Goal: Information Seeking & Learning: Learn about a topic

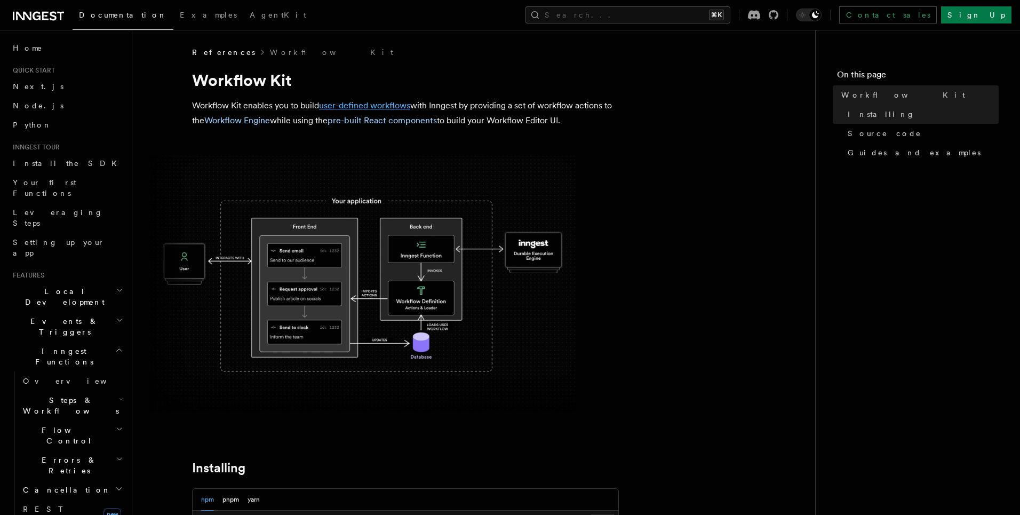
click at [394, 103] on link "user-defined workflows" at bounding box center [364, 105] width 91 height 10
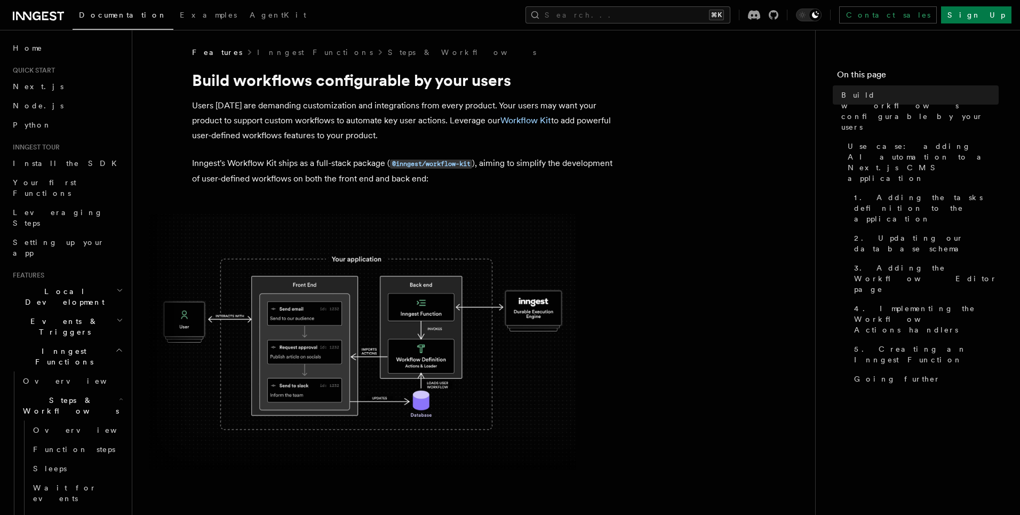
click at [123, 311] on h2 "Events & Triggers" at bounding box center [67, 326] width 117 height 30
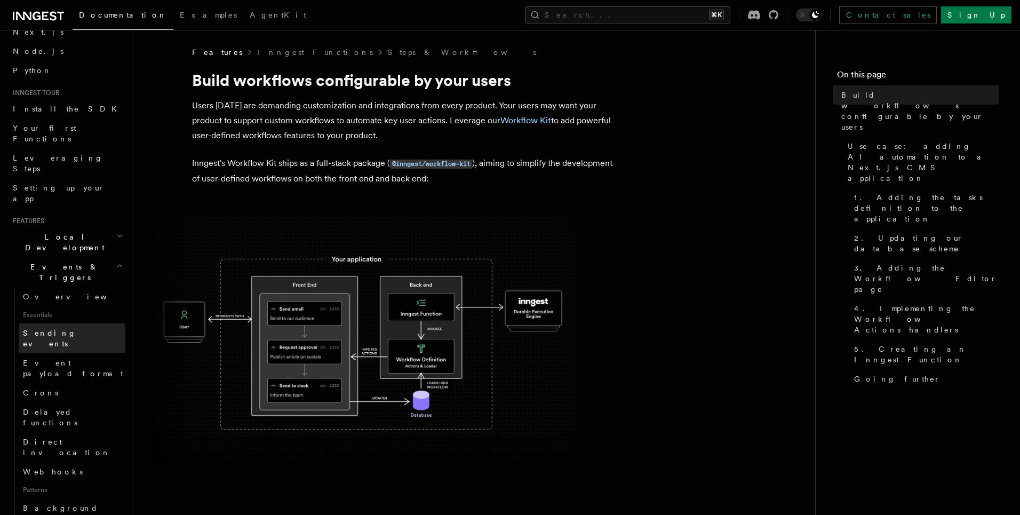
scroll to position [90, 0]
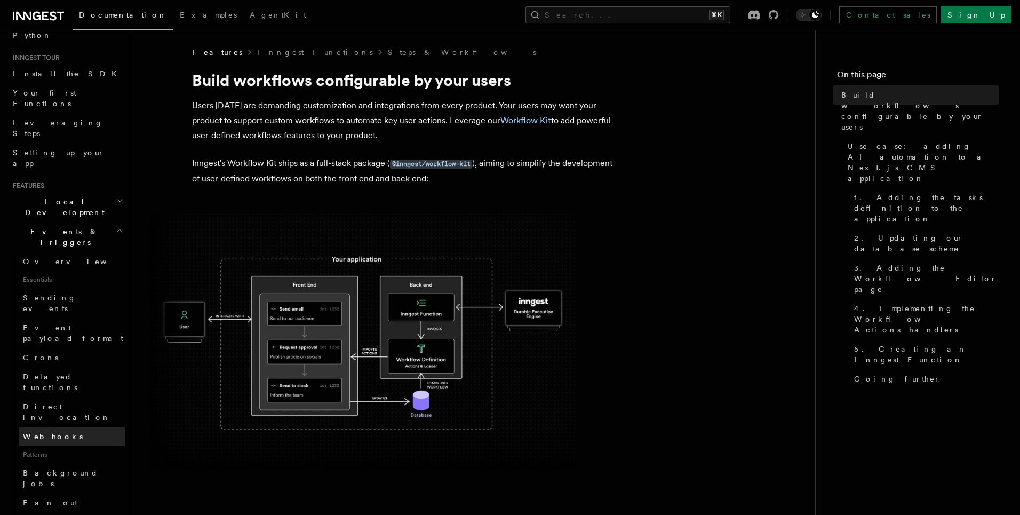
click at [39, 432] on span "Webhooks" at bounding box center [53, 436] width 60 height 9
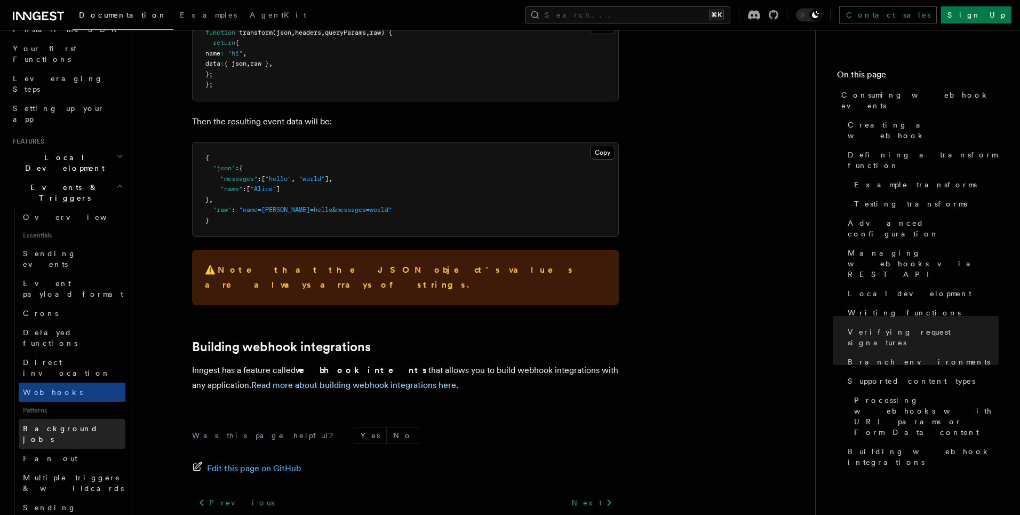
scroll to position [136, 0]
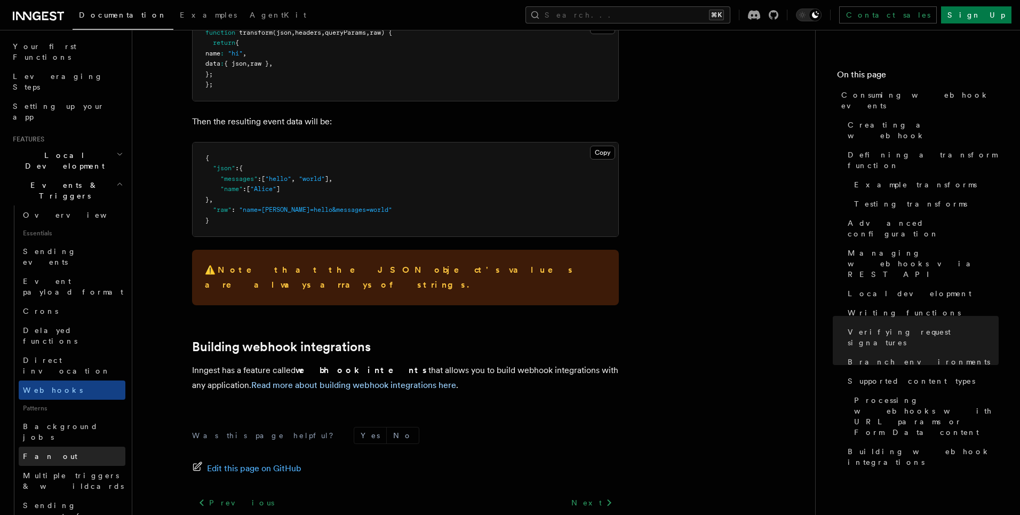
click at [40, 452] on span "Fan out" at bounding box center [50, 456] width 54 height 9
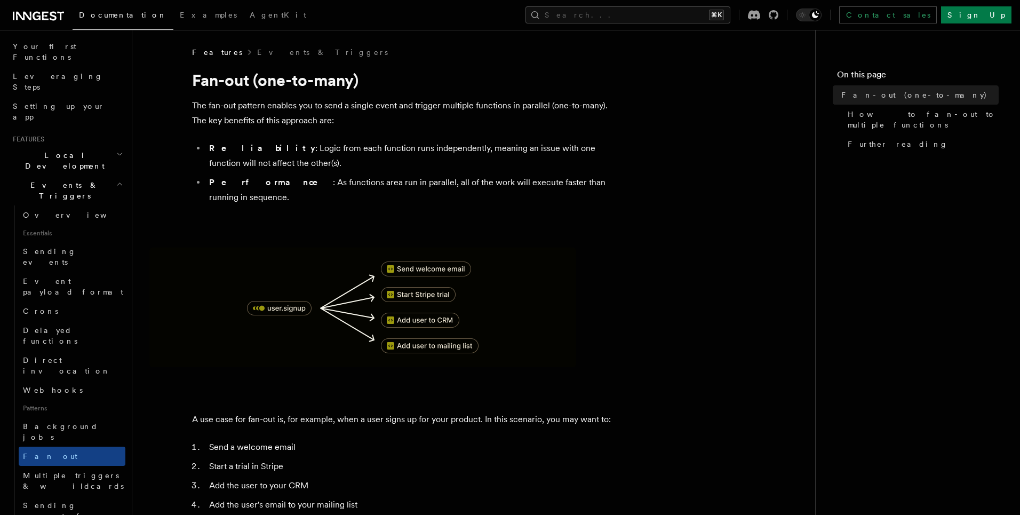
click at [50, 225] on span "Essentials" at bounding box center [72, 233] width 107 height 17
click at [51, 247] on span "Sending events" at bounding box center [49, 256] width 53 height 19
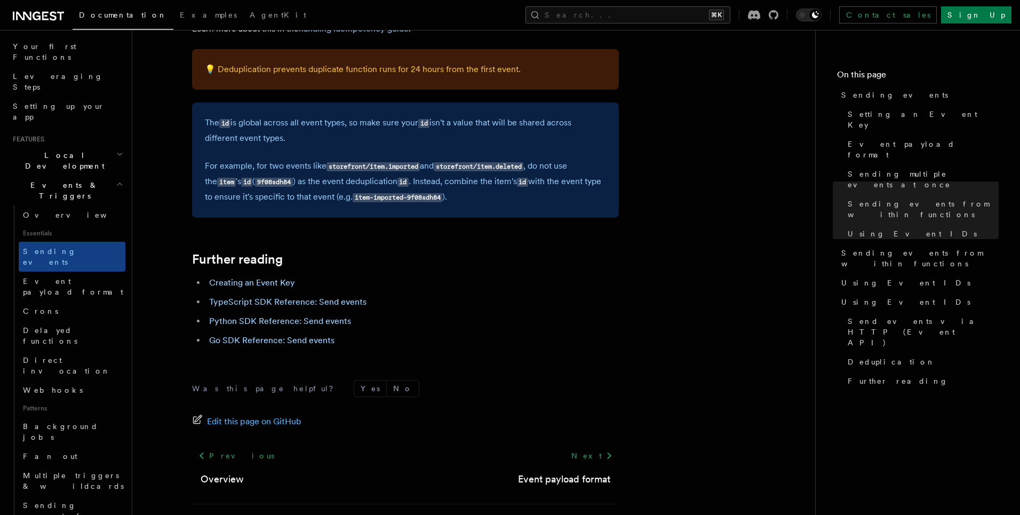
scroll to position [2983, 0]
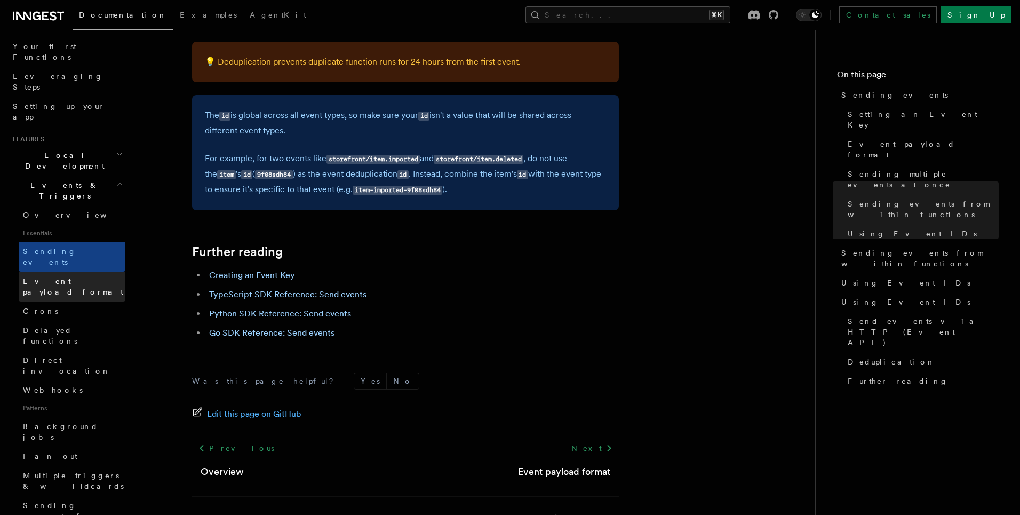
click at [76, 277] on span "Event payload format" at bounding box center [73, 286] width 100 height 19
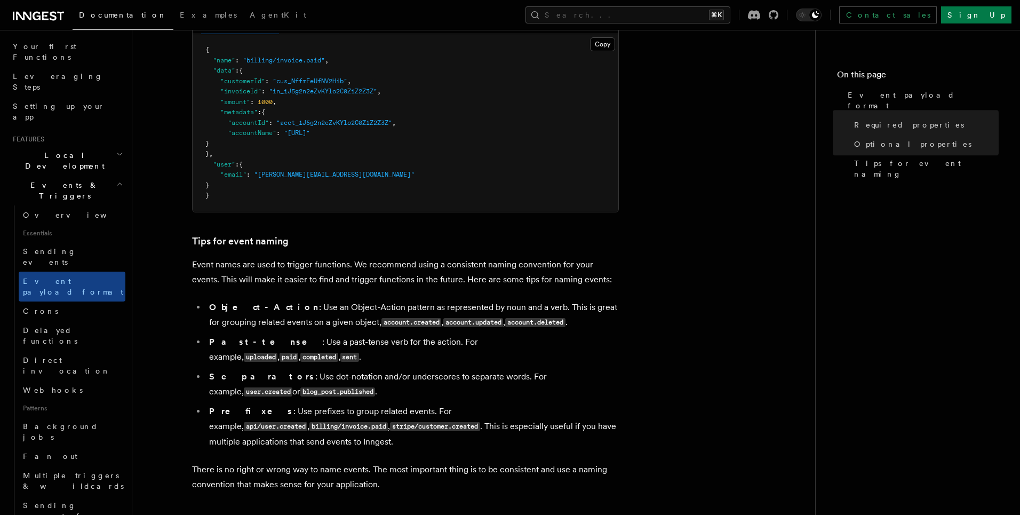
scroll to position [679, 0]
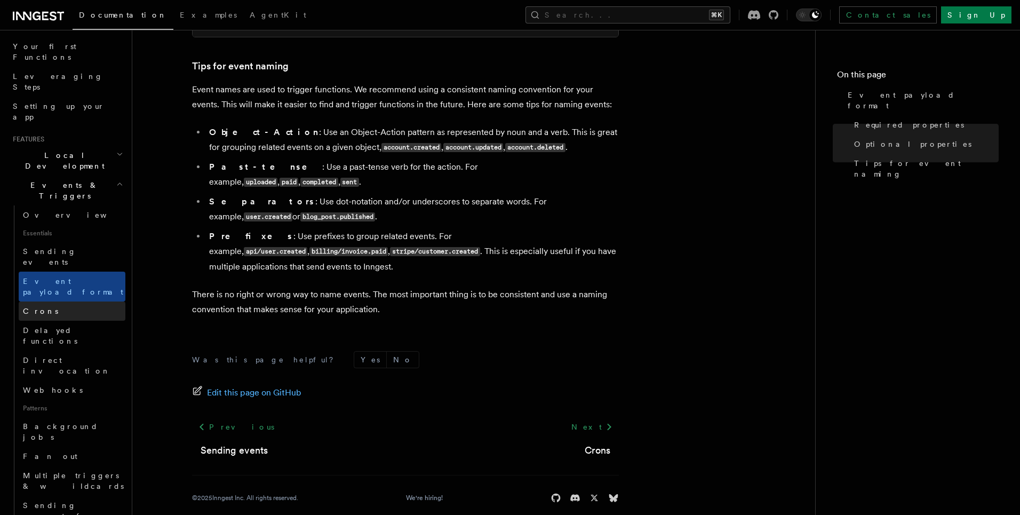
click at [72, 301] on link "Crons" at bounding box center [72, 310] width 107 height 19
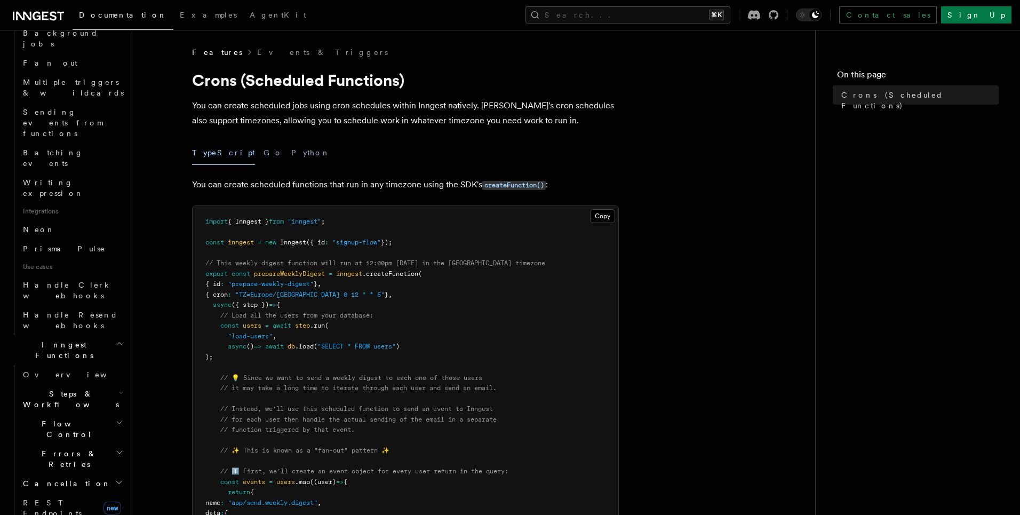
scroll to position [531, 0]
click at [119, 386] on icon "button" at bounding box center [121, 390] width 4 height 9
click at [58, 417] on span "Overview" at bounding box center [88, 421] width 110 height 9
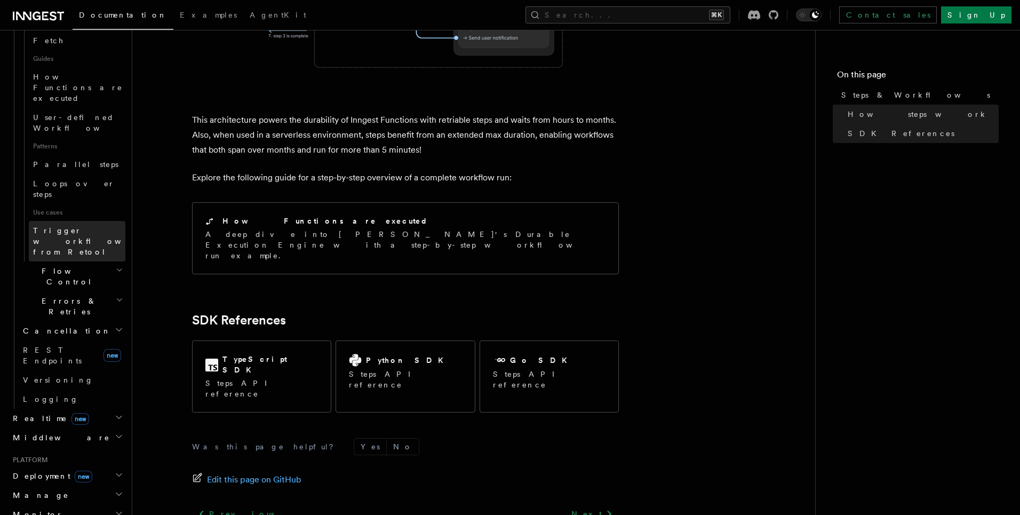
scroll to position [509, 0]
click at [122, 430] on icon "button" at bounding box center [119, 434] width 9 height 9
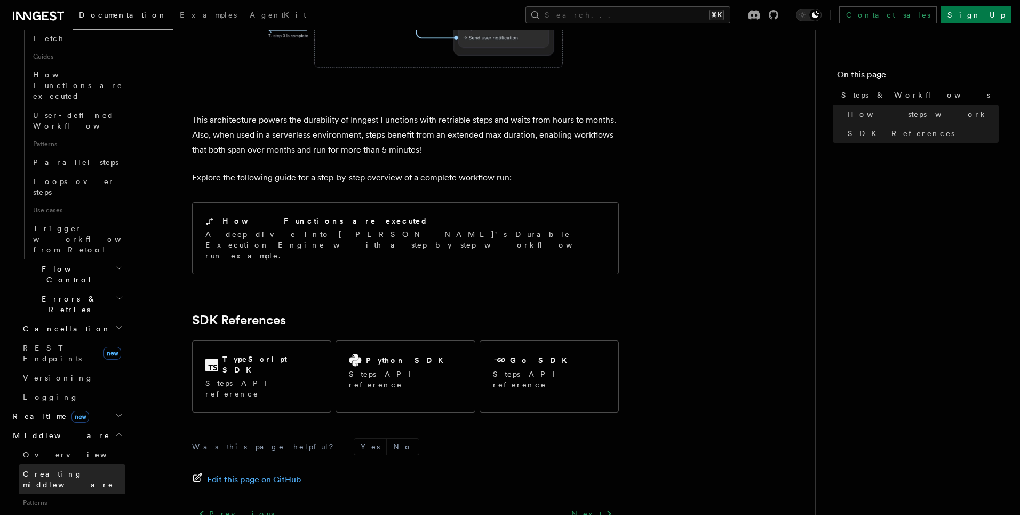
click at [66, 469] on span "Creating middleware" at bounding box center [68, 478] width 91 height 19
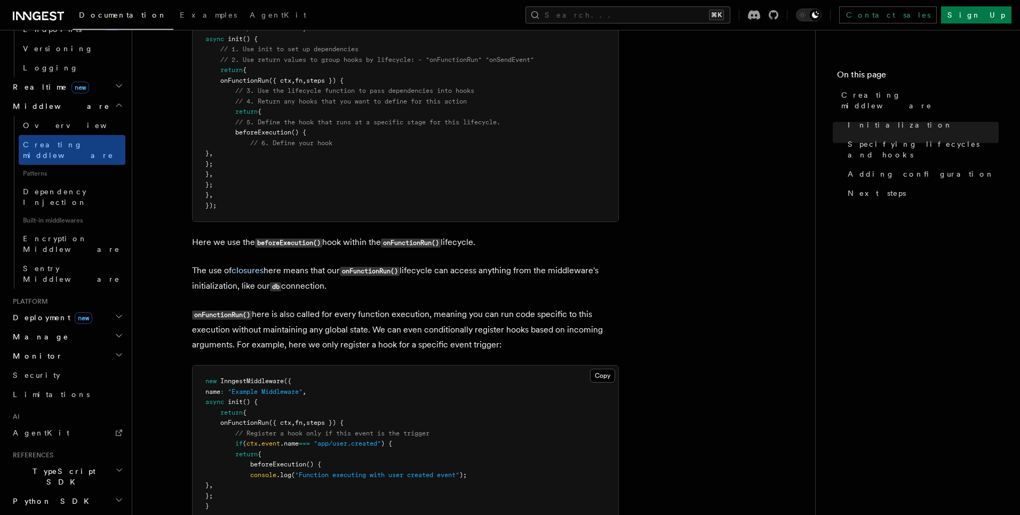
scroll to position [991, 0]
click at [28, 385] on link "Limitations" at bounding box center [67, 394] width 117 height 19
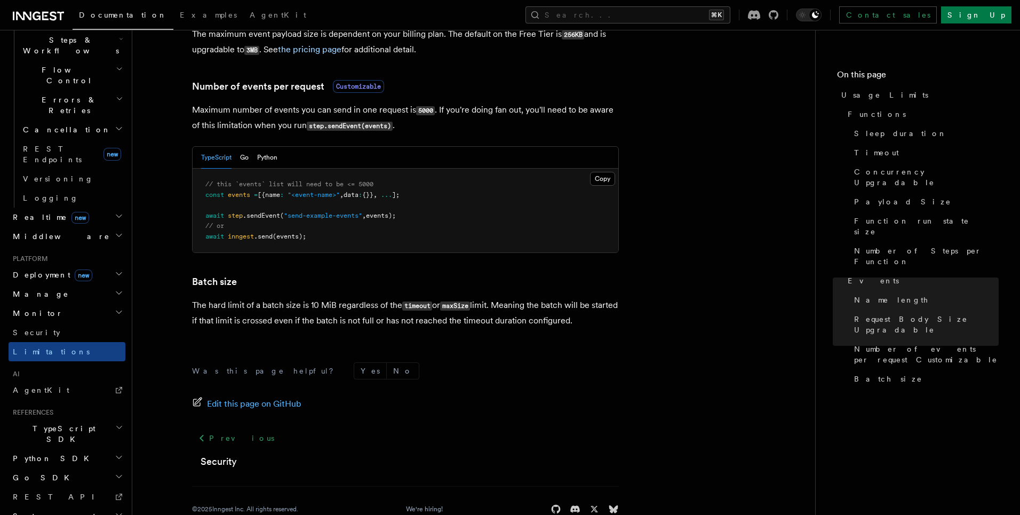
scroll to position [995, 0]
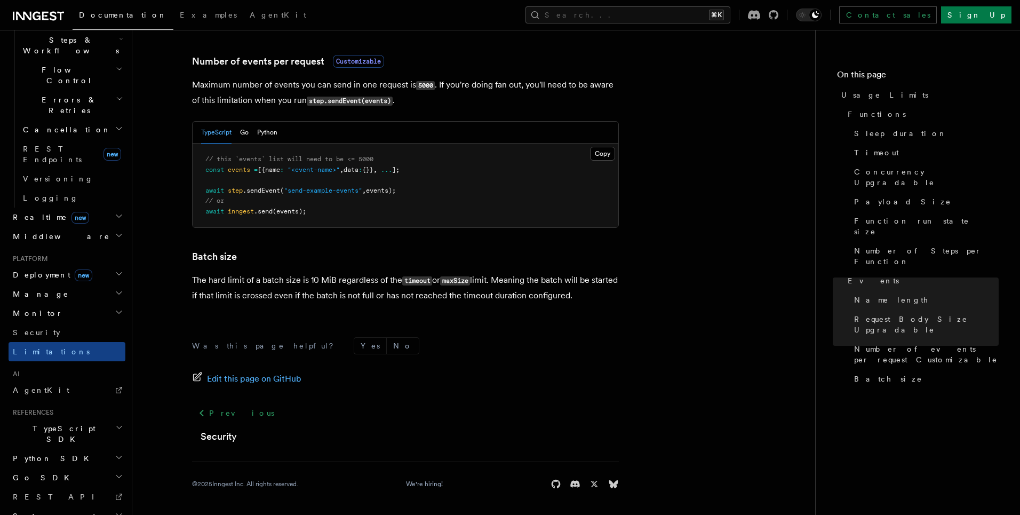
click at [100, 303] on h2 "Monitor" at bounding box center [67, 312] width 117 height 19
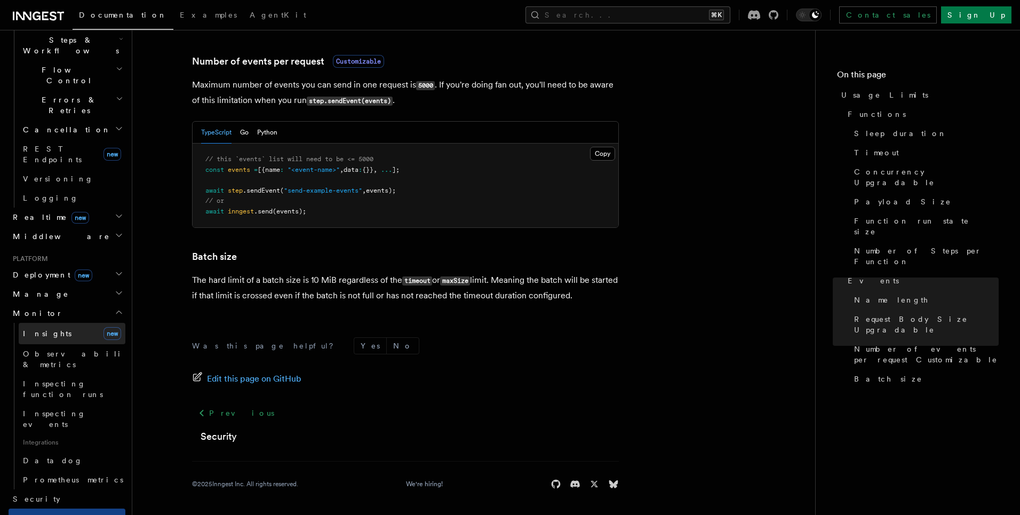
click at [38, 328] on span "Insights" at bounding box center [47, 333] width 49 height 11
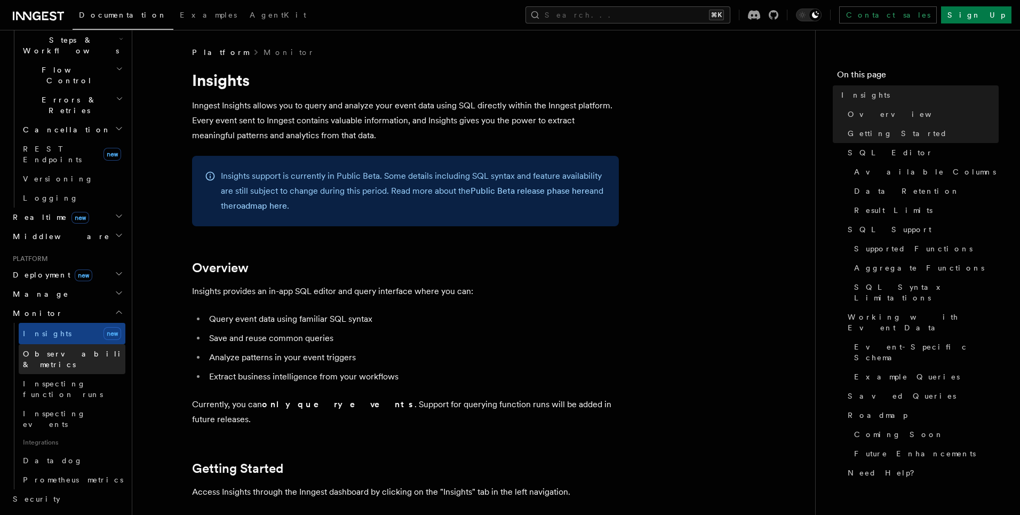
click at [46, 344] on link "Observability & metrics" at bounding box center [72, 359] width 107 height 30
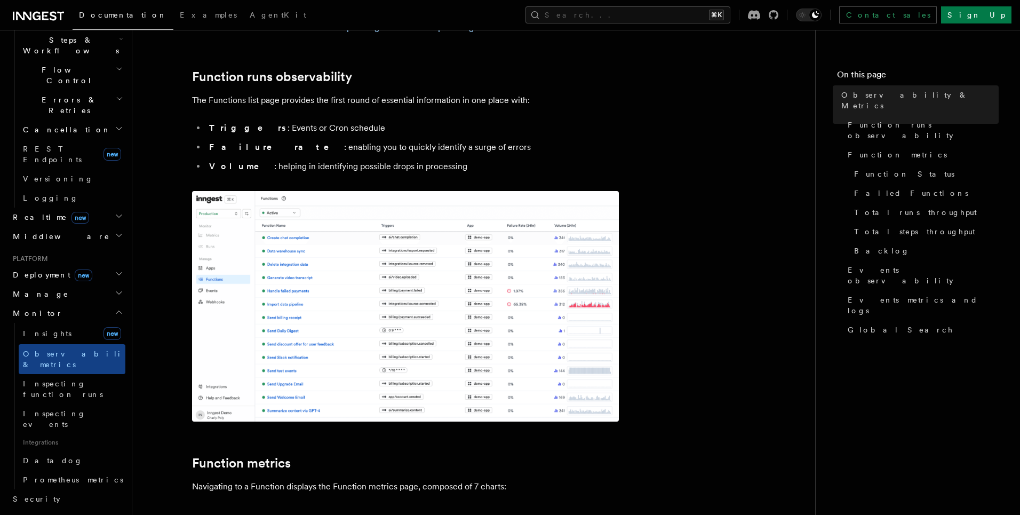
scroll to position [137, 0]
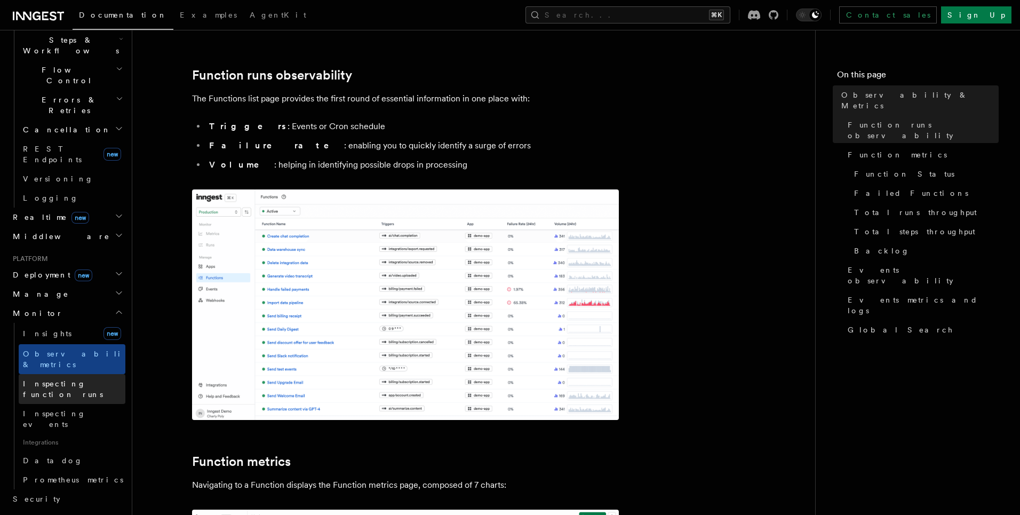
click at [86, 379] on span "Inspecting function runs" at bounding box center [63, 388] width 80 height 19
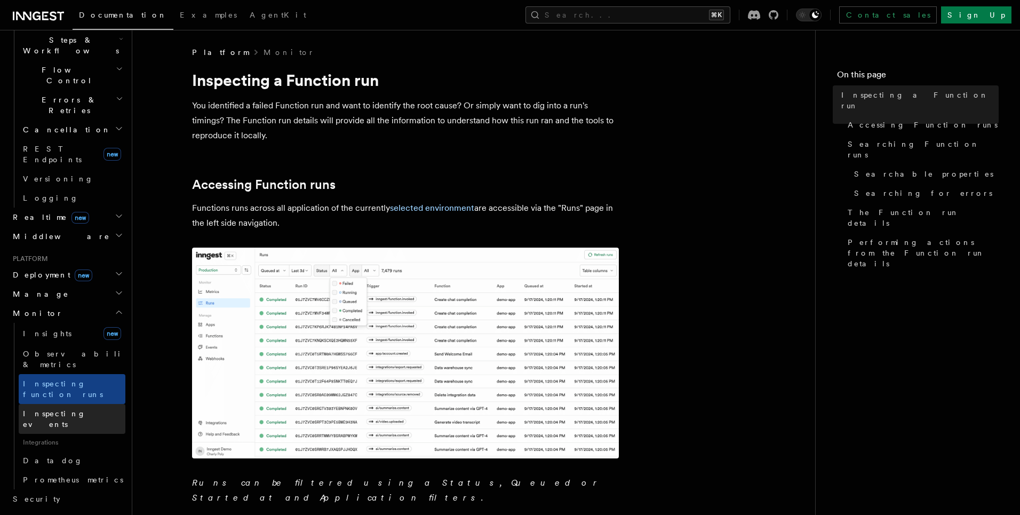
click at [65, 409] on span "Inspecting events" at bounding box center [54, 418] width 63 height 19
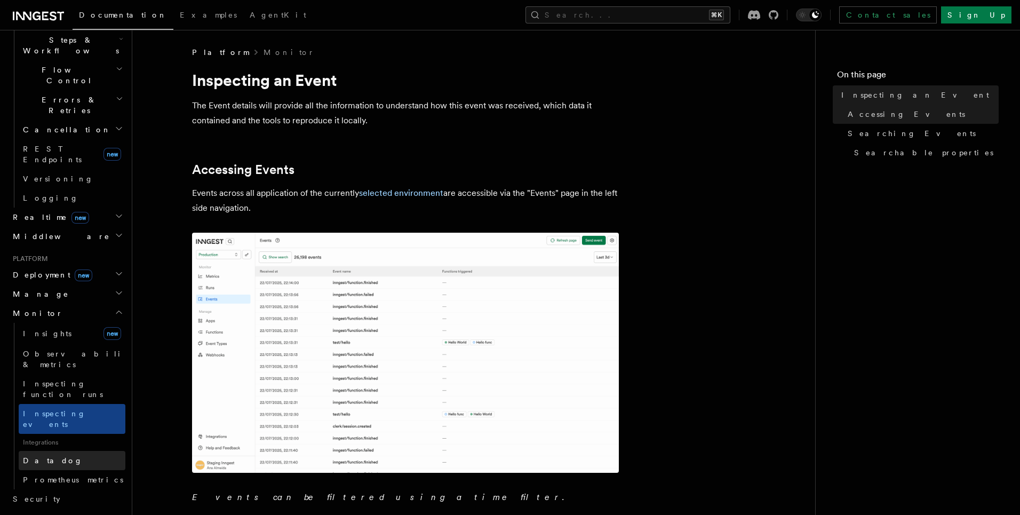
click at [51, 456] on span "Datadog" at bounding box center [53, 460] width 60 height 9
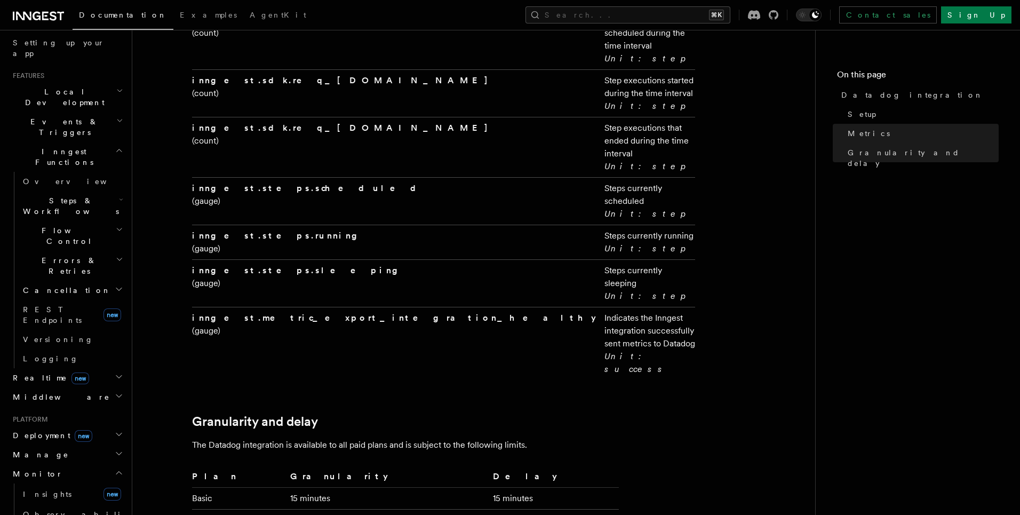
scroll to position [215, 0]
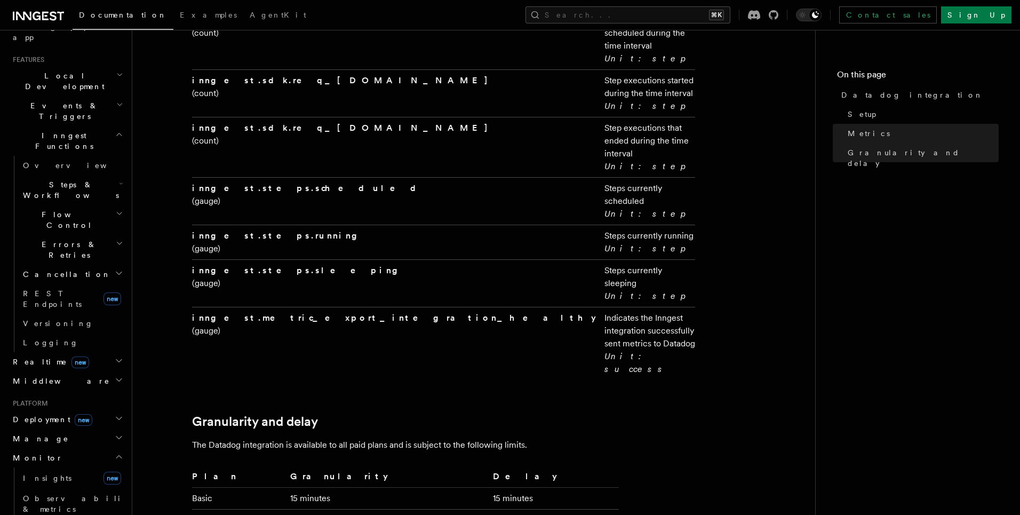
click at [26, 356] on span "Realtime new" at bounding box center [49, 361] width 81 height 11
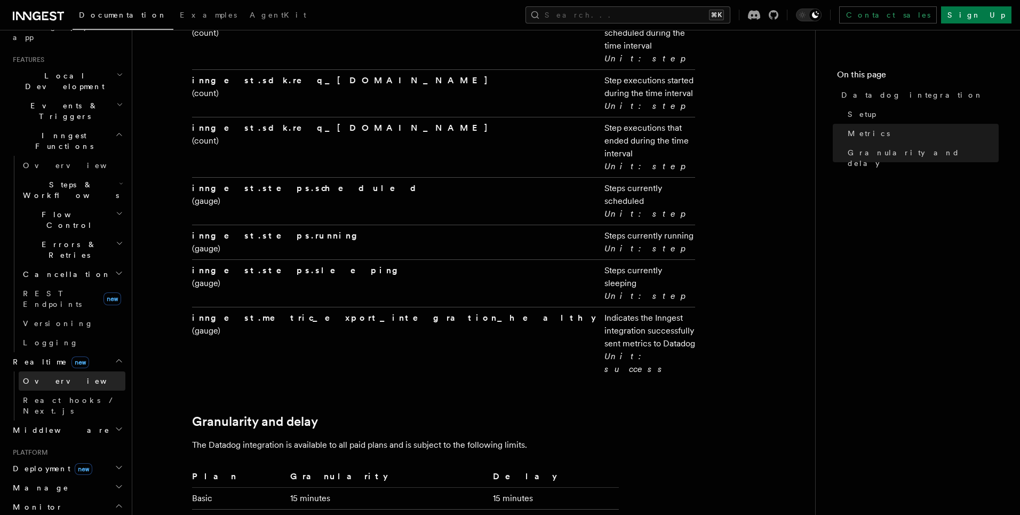
click at [36, 377] on span "Overview" at bounding box center [78, 381] width 110 height 9
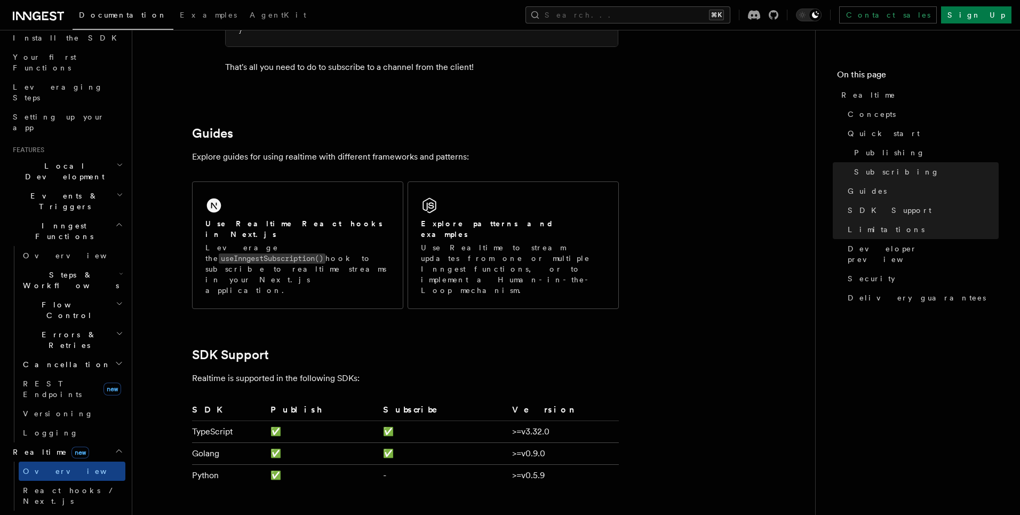
scroll to position [41, 0]
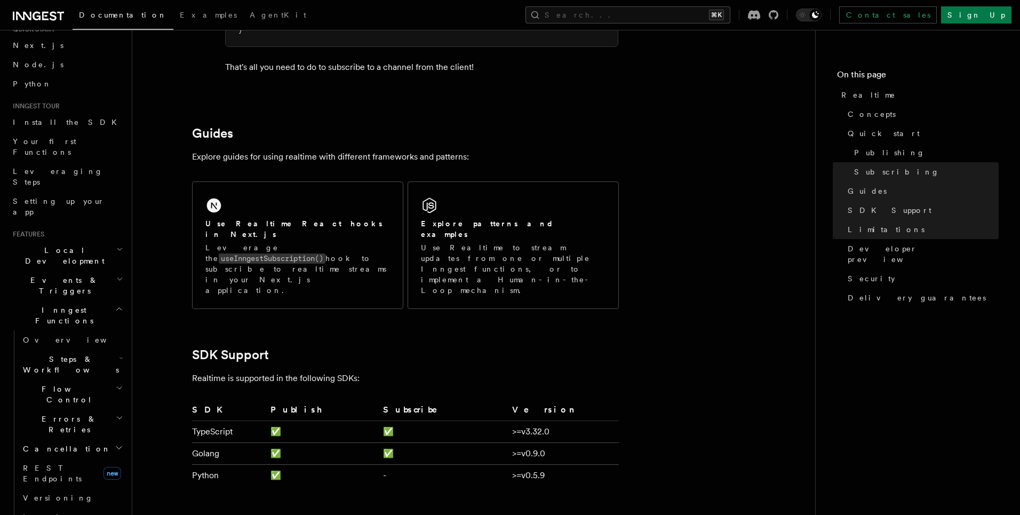
click at [116, 245] on icon "button" at bounding box center [119, 249] width 7 height 9
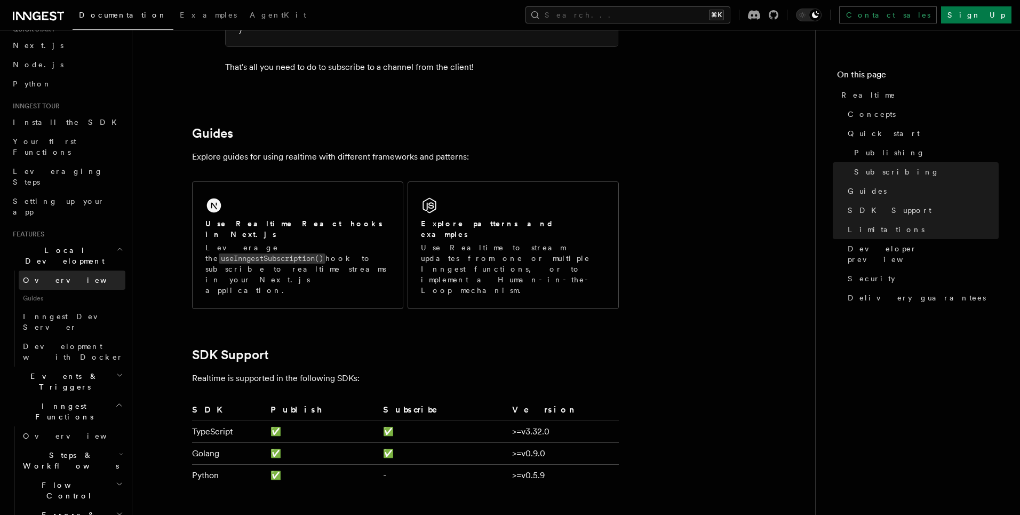
click at [42, 276] on span "Overview" at bounding box center [78, 280] width 110 height 9
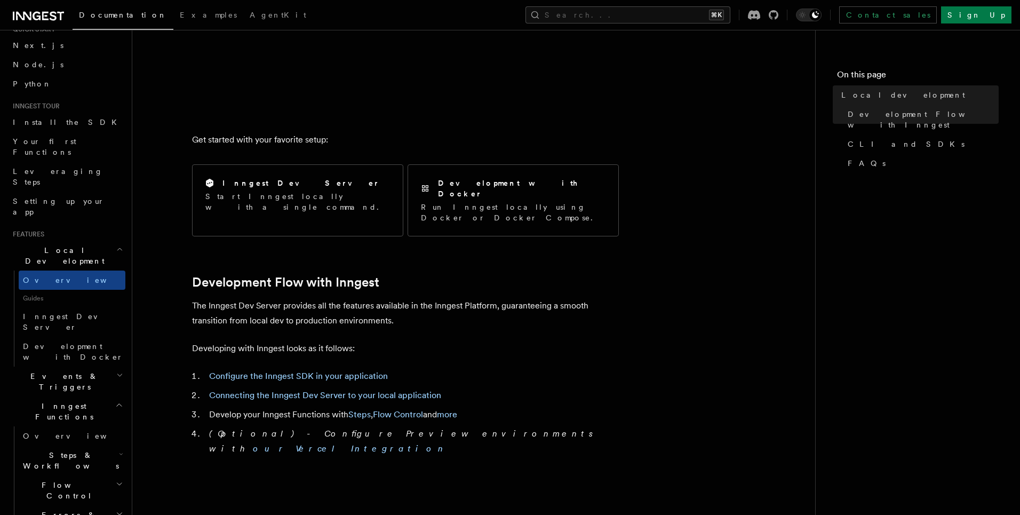
scroll to position [329, 0]
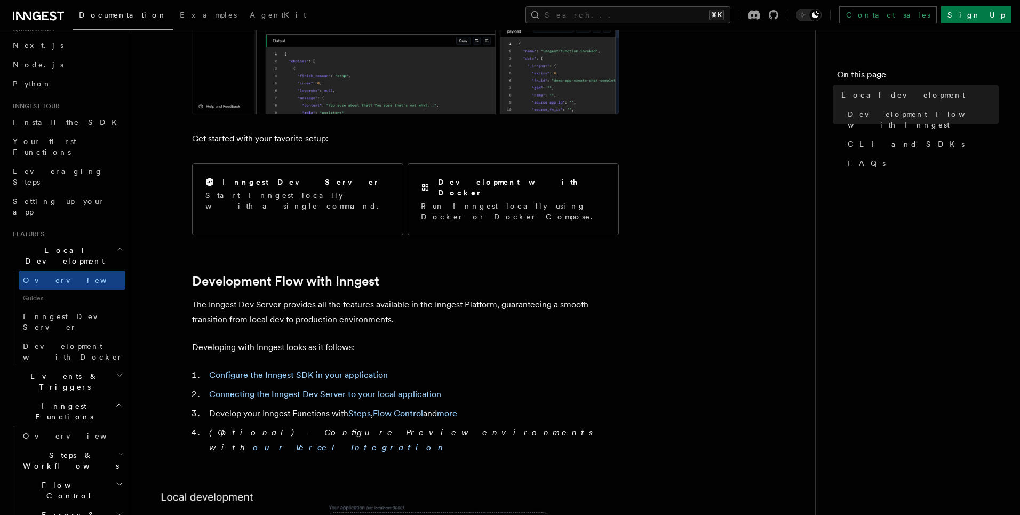
click at [504, 201] on p "Run Inngest locally using Docker or Docker Compose." at bounding box center [513, 211] width 185 height 21
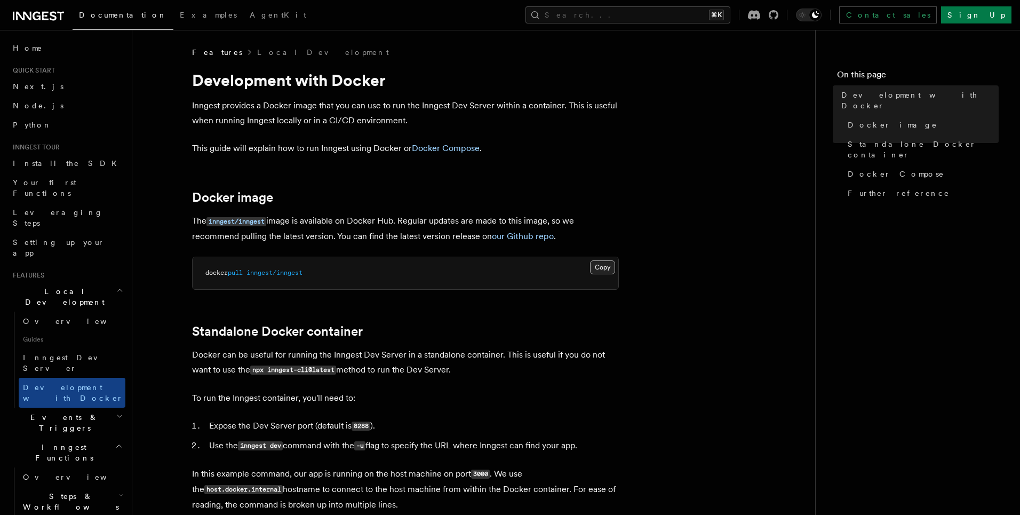
click at [606, 267] on button "Copy Copied" at bounding box center [602, 267] width 25 height 14
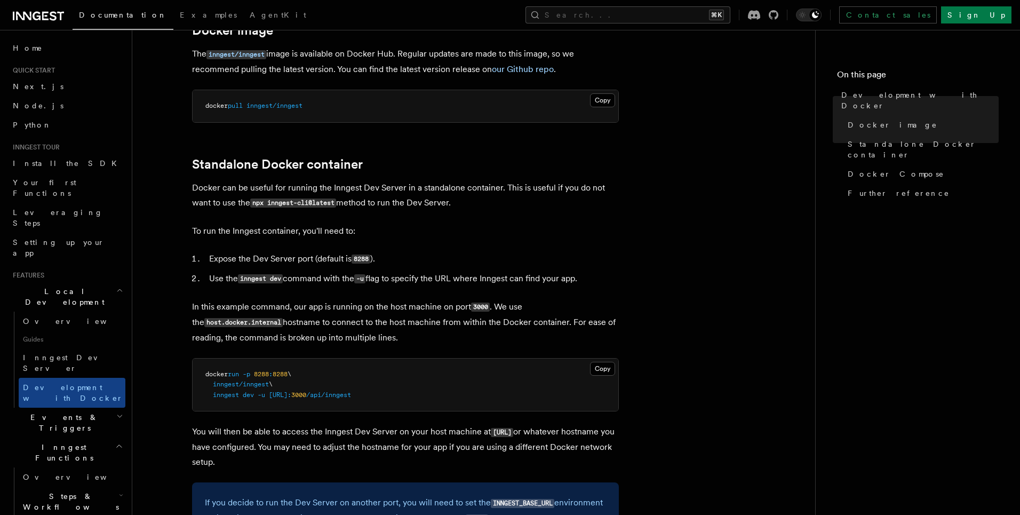
scroll to position [172, 0]
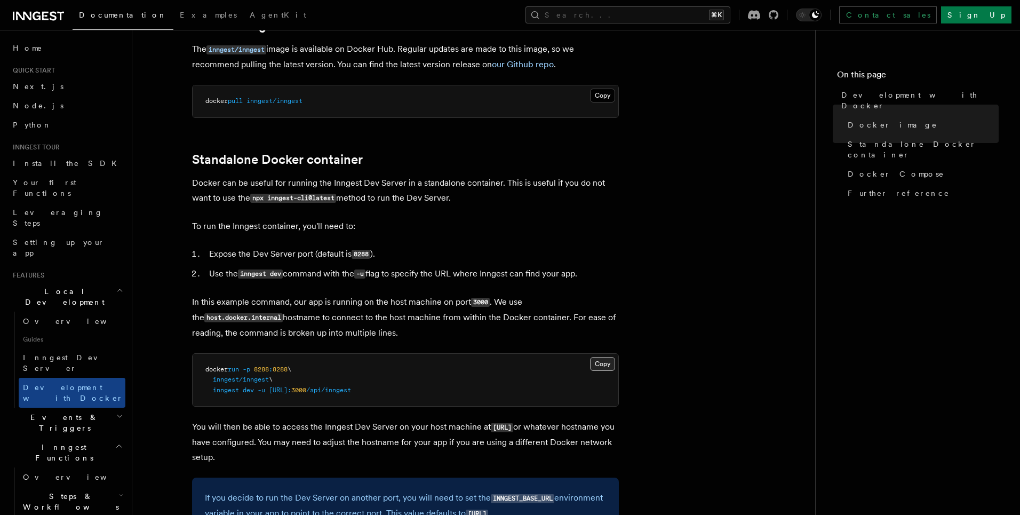
click at [605, 363] on button "Copy Copied" at bounding box center [602, 364] width 25 height 14
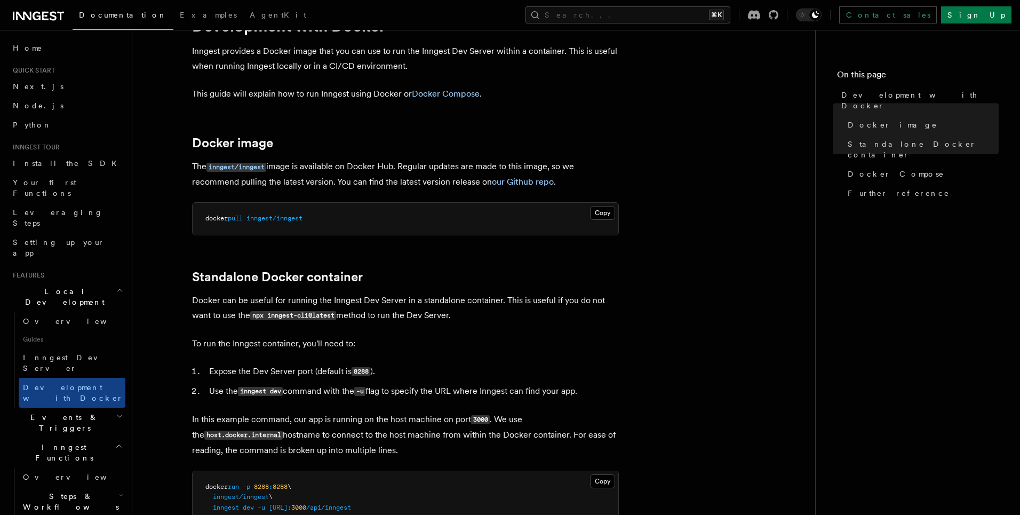
scroll to position [0, 0]
